Goal: Navigation & Orientation: Find specific page/section

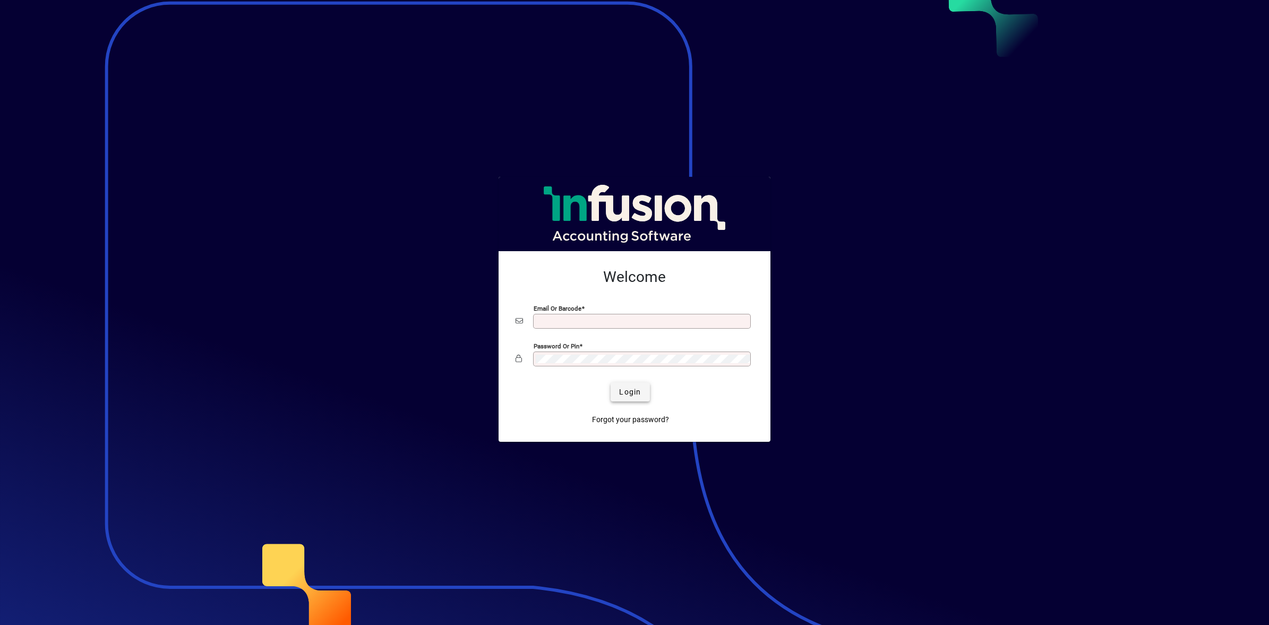
type input "**********"
click at [631, 391] on span "Login" at bounding box center [630, 392] width 22 height 11
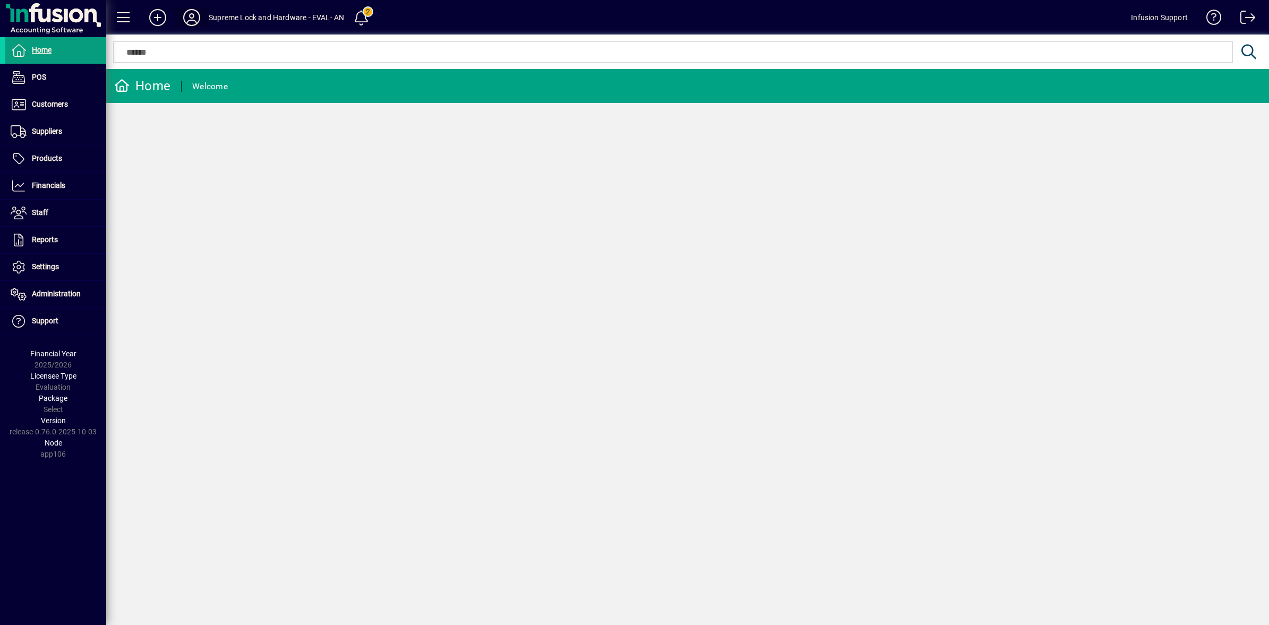
click at [189, 22] on icon at bounding box center [191, 17] width 21 height 17
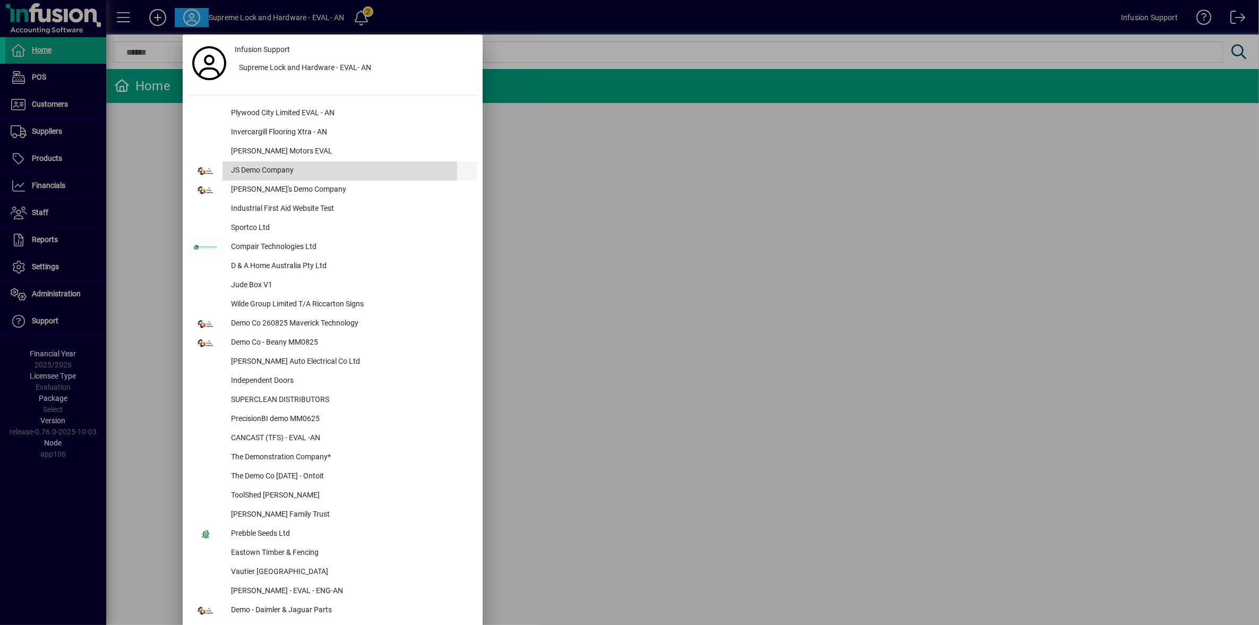
click at [262, 171] on div "JS Demo Company" at bounding box center [350, 170] width 255 height 19
